Goal: Check status: Check status

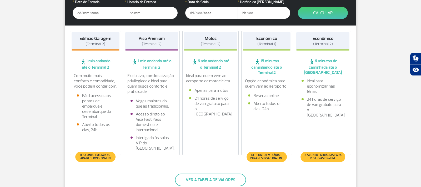
scroll to position [180, 0]
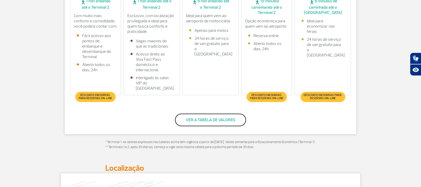
click at [219, 119] on button "Ver a tabela de valores" at bounding box center [210, 120] width 71 height 13
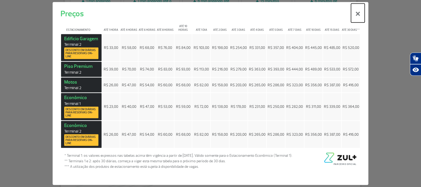
click at [358, 15] on button "×" at bounding box center [358, 12] width 14 height 19
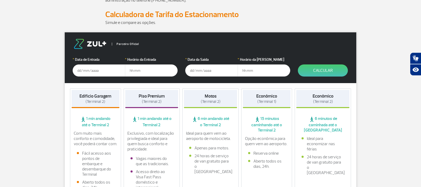
scroll to position [60, 0]
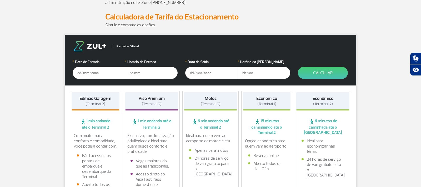
click at [86, 72] on input "text" at bounding box center [99, 73] width 53 height 12
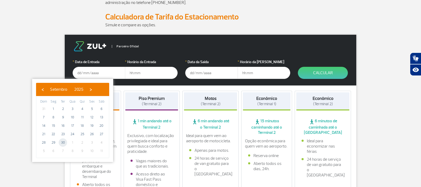
click at [62, 141] on span "30" at bounding box center [63, 142] width 8 height 8
type input "[DATE]"
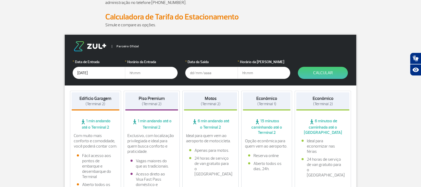
click at [143, 71] on input "text" at bounding box center [151, 73] width 53 height 12
type input "15:30"
click at [193, 73] on input "text" at bounding box center [211, 73] width 53 height 12
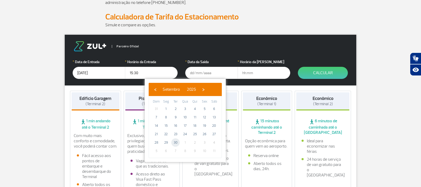
click at [176, 142] on span "30" at bounding box center [175, 142] width 8 height 8
type input "[DATE]"
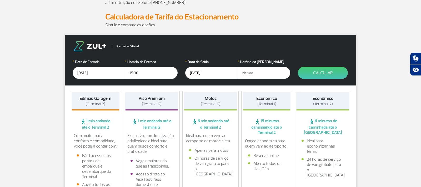
click at [253, 73] on input "text" at bounding box center [264, 73] width 53 height 12
type input "17:00"
click at [327, 72] on button "Calcular" at bounding box center [323, 73] width 50 height 12
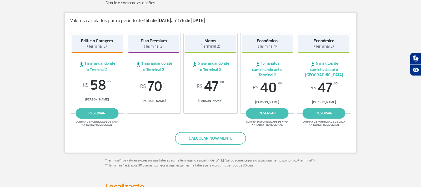
scroll to position [90, 0]
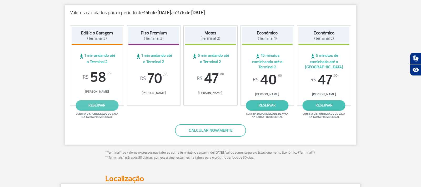
click at [92, 106] on link "reservar" at bounding box center [97, 105] width 43 height 11
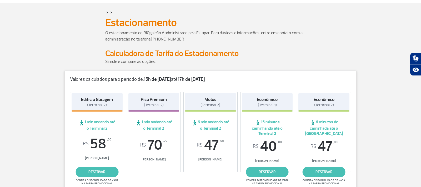
scroll to position [60, 0]
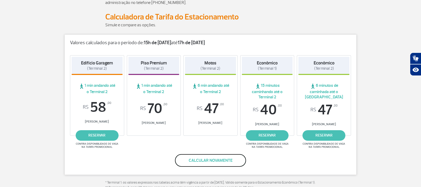
click at [198, 162] on button "Calcular novamente" at bounding box center [210, 160] width 71 height 13
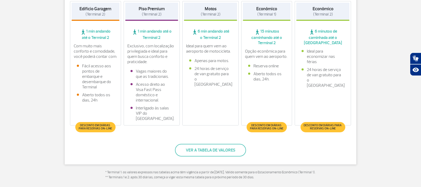
scroll to position [150, 0]
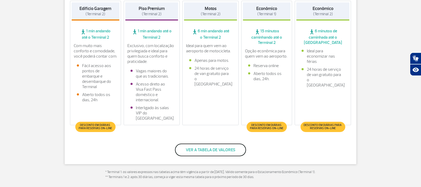
click at [209, 150] on button "Ver a tabela de valores" at bounding box center [210, 150] width 71 height 13
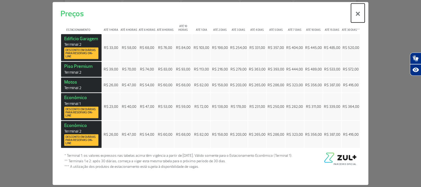
click at [358, 13] on button "×" at bounding box center [358, 12] width 14 height 19
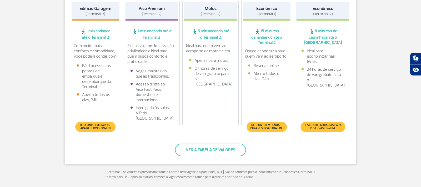
scroll to position [0, 0]
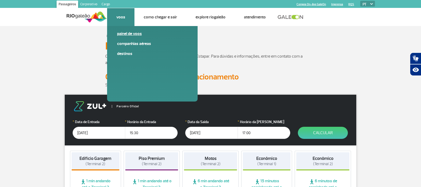
click at [125, 32] on link "Painel de voos" at bounding box center [152, 34] width 71 height 6
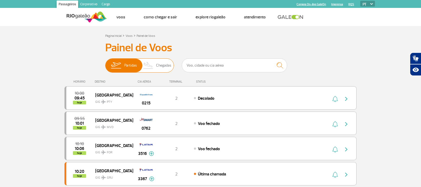
click at [165, 65] on span "Chegadas" at bounding box center [163, 66] width 15 height 14
click at [105, 63] on input "Partidas Chegadas" at bounding box center [105, 63] width 0 height 0
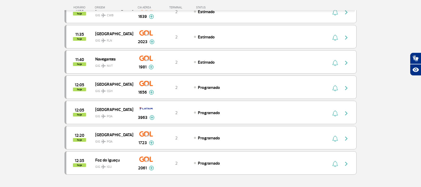
scroll to position [450, 0]
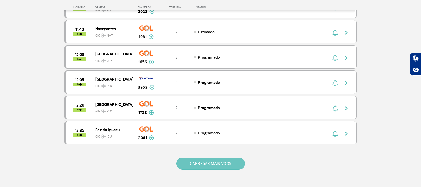
click at [214, 166] on button "CARREGAR MAIS VOOS" at bounding box center [210, 164] width 69 height 12
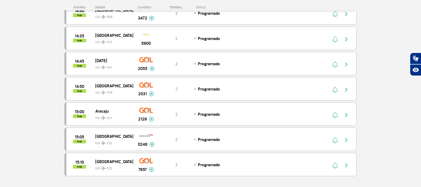
scroll to position [960, 0]
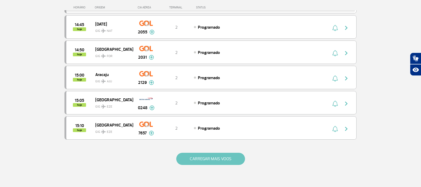
click at [225, 157] on button "CARREGAR MAIS VOOS" at bounding box center [210, 159] width 69 height 12
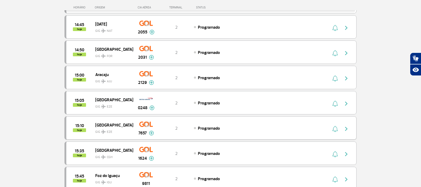
scroll to position [1050, 0]
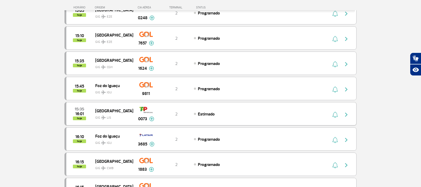
click at [152, 118] on img at bounding box center [151, 119] width 5 height 5
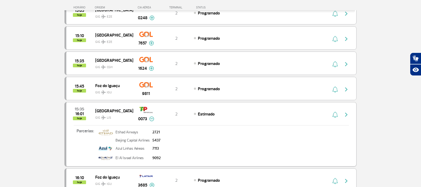
click at [78, 109] on span "15:35" at bounding box center [79, 109] width 9 height 4
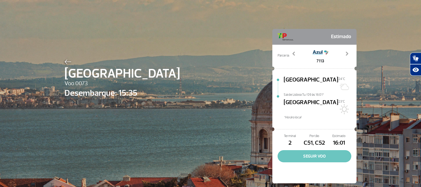
click at [316, 150] on button "SEGUIR VOO" at bounding box center [315, 156] width 74 height 12
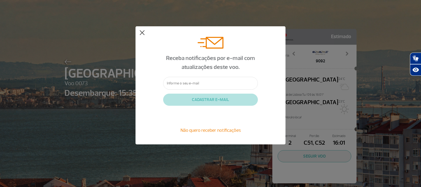
click at [142, 33] on button at bounding box center [142, 32] width 5 height 5
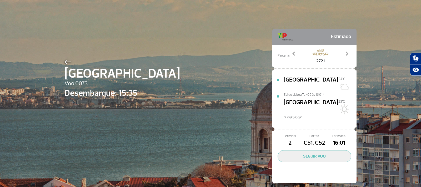
click at [65, 62] on img at bounding box center [67, 61] width 7 height 5
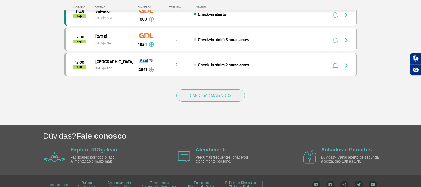
scroll to position [526, 0]
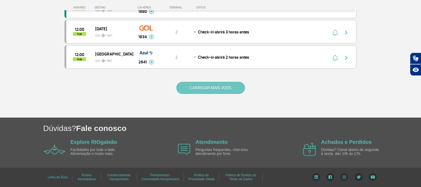
click at [222, 87] on button "CARREGAR MAIS VOOS" at bounding box center [210, 88] width 69 height 12
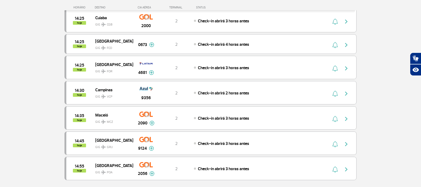
scroll to position [1028, 0]
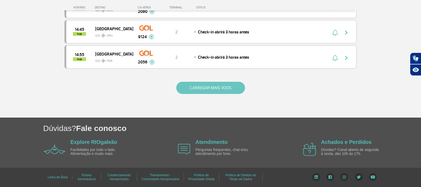
click at [196, 89] on button "CARREGAR MAIS VOOS" at bounding box center [210, 88] width 69 height 12
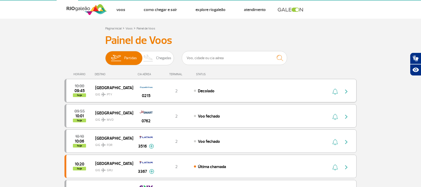
scroll to position [0, 0]
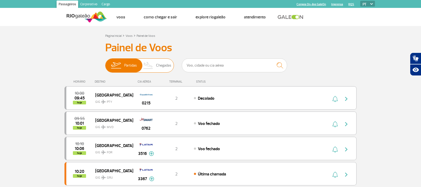
click at [152, 67] on img at bounding box center [149, 66] width 16 height 14
click at [105, 63] on input "Partidas Chegadas" at bounding box center [105, 63] width 0 height 0
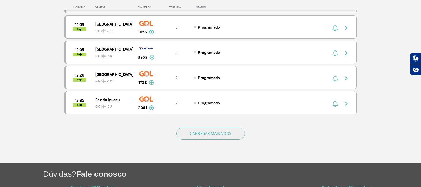
scroll to position [526, 0]
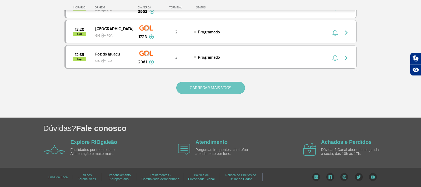
click at [198, 83] on button "CARREGAR MAIS VOOS" at bounding box center [210, 88] width 69 height 12
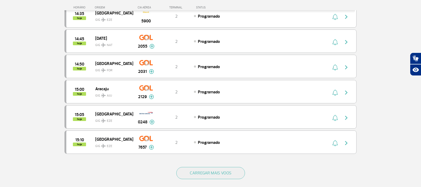
scroll to position [1031, 0]
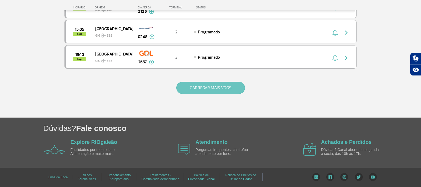
click at [194, 88] on button "CARREGAR MAIS VOOS" at bounding box center [210, 88] width 69 height 12
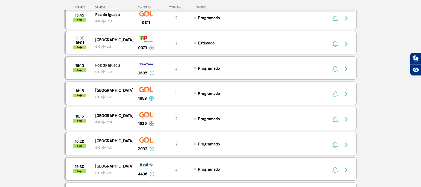
scroll to position [1061, 0]
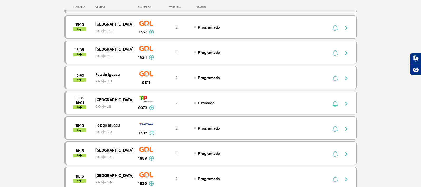
click at [345, 102] on img "button" at bounding box center [346, 104] width 6 height 6
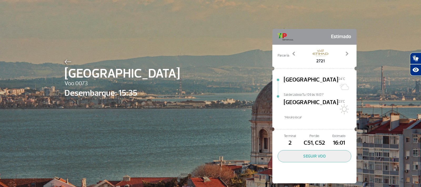
click at [66, 62] on img at bounding box center [67, 61] width 7 height 5
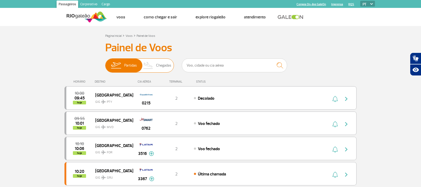
click at [167, 68] on span "Chegadas" at bounding box center [163, 66] width 15 height 14
click at [105, 63] on input "Partidas Chegadas" at bounding box center [105, 63] width 0 height 0
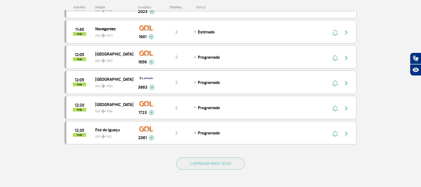
scroll to position [526, 0]
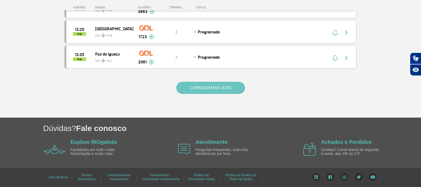
click at [194, 85] on button "CARREGAR MAIS VOOS" at bounding box center [210, 88] width 69 height 12
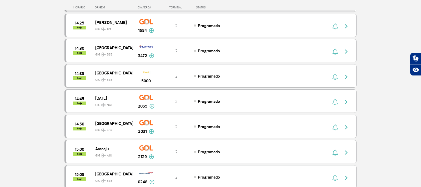
scroll to position [1031, 0]
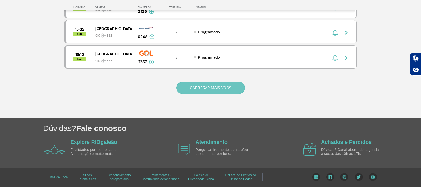
click at [187, 88] on button "CARREGAR MAIS VOOS" at bounding box center [210, 88] width 69 height 12
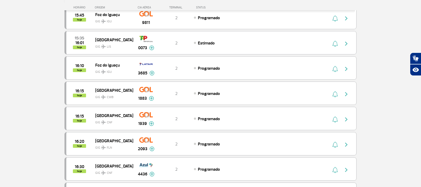
scroll to position [1091, 0]
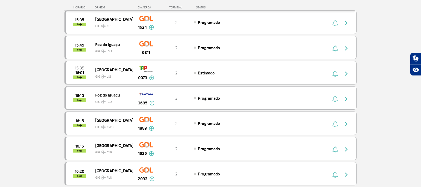
click at [151, 78] on img at bounding box center [151, 78] width 5 height 5
